Goal: Communication & Community: Answer question/provide support

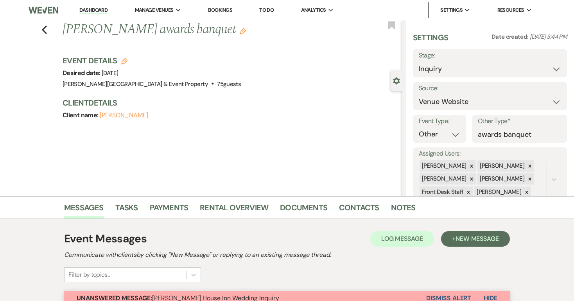
select select "5"
select select "13"
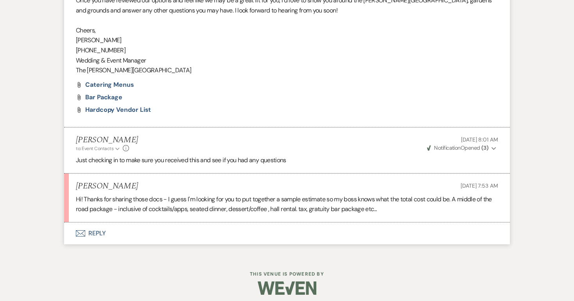
scroll to position [457, 0]
click at [98, 227] on button "Envelope Reply" at bounding box center [287, 234] width 446 height 22
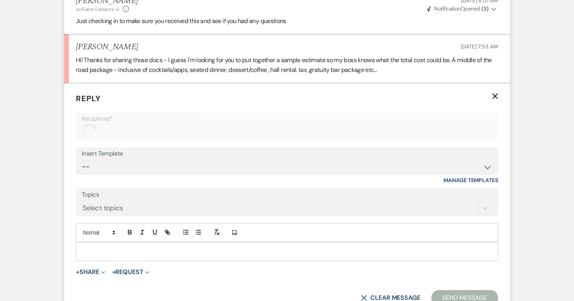
scroll to position [639, 0]
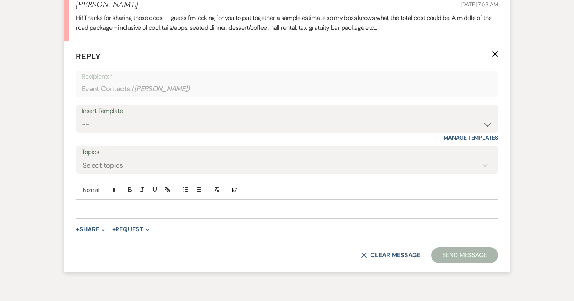
click at [87, 204] on p at bounding box center [287, 208] width 410 height 9
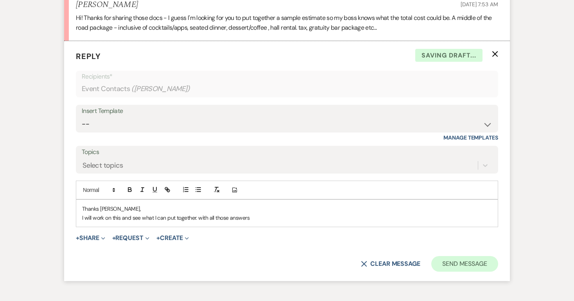
click at [469, 256] on button "Send Message" at bounding box center [464, 264] width 67 height 16
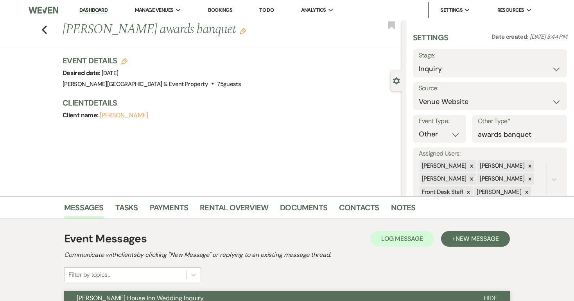
scroll to position [0, 0]
click at [43, 28] on icon "Previous" at bounding box center [44, 29] width 6 height 9
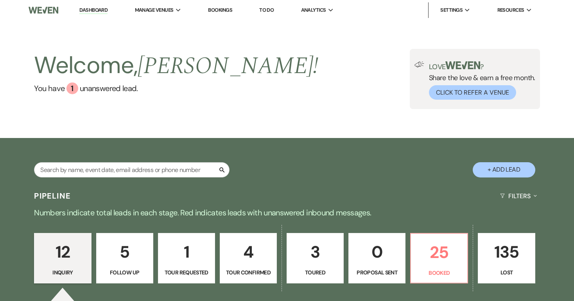
scroll to position [163, 0]
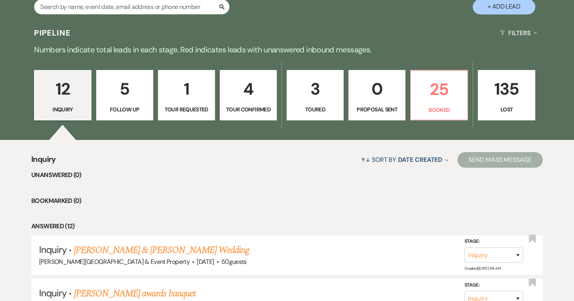
click at [440, 99] on p "25" at bounding box center [438, 89] width 47 height 26
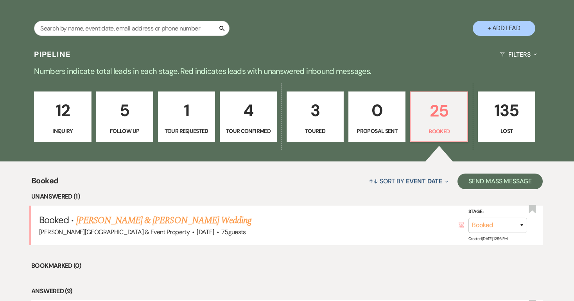
scroll to position [145, 0]
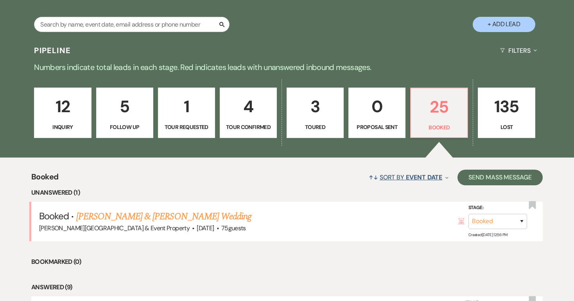
click at [220, 217] on link "Matthew Bolger & Christine Vana's Wedding" at bounding box center [163, 216] width 175 height 14
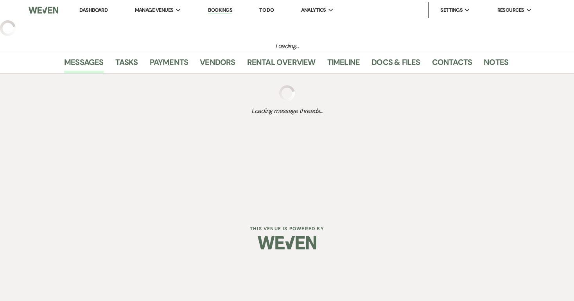
select select "5"
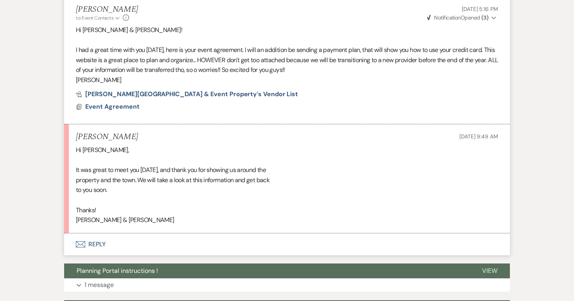
scroll to position [344, 0]
click at [83, 241] on icon "Envelope" at bounding box center [80, 244] width 9 height 6
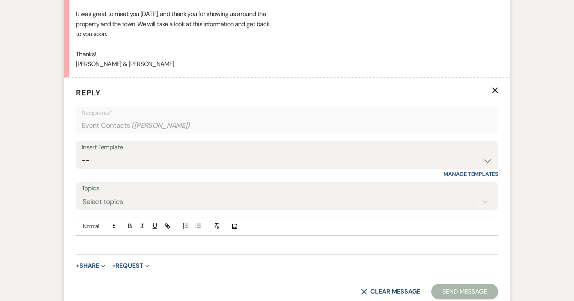
scroll to position [503, 0]
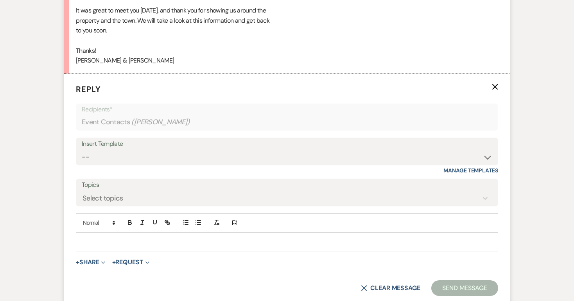
click at [88, 237] on p at bounding box center [287, 241] width 410 height 9
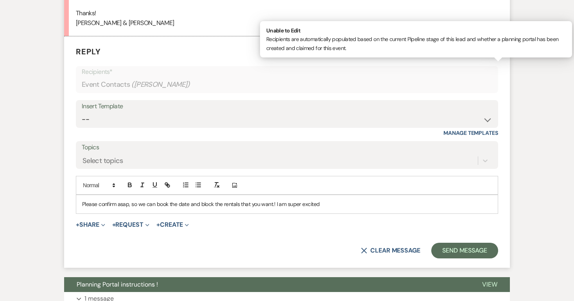
scroll to position [545, 0]
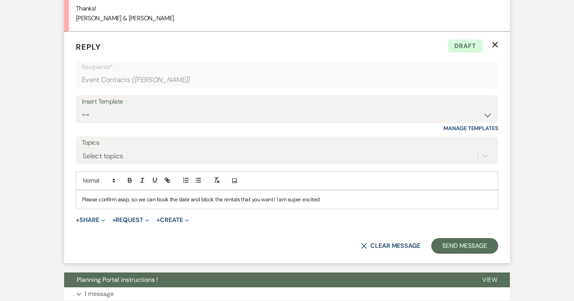
drag, startPoint x: 321, startPoint y: 195, endPoint x: 274, endPoint y: 194, distance: 47.3
click at [274, 195] on p "Please confirm asap, so we can book the date and block the rentals that you wan…" at bounding box center [287, 199] width 410 height 9
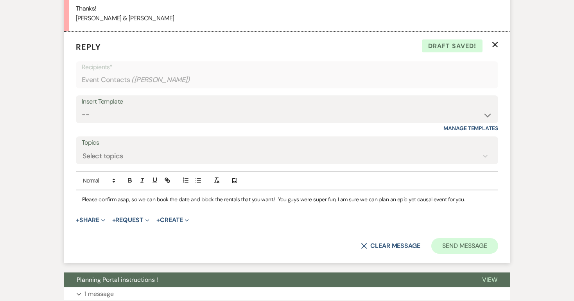
click at [447, 238] on button "Send Message" at bounding box center [464, 246] width 67 height 16
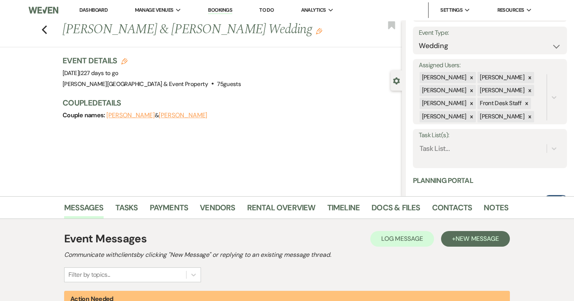
scroll to position [0, 0]
